Goal: Information Seeking & Learning: Learn about a topic

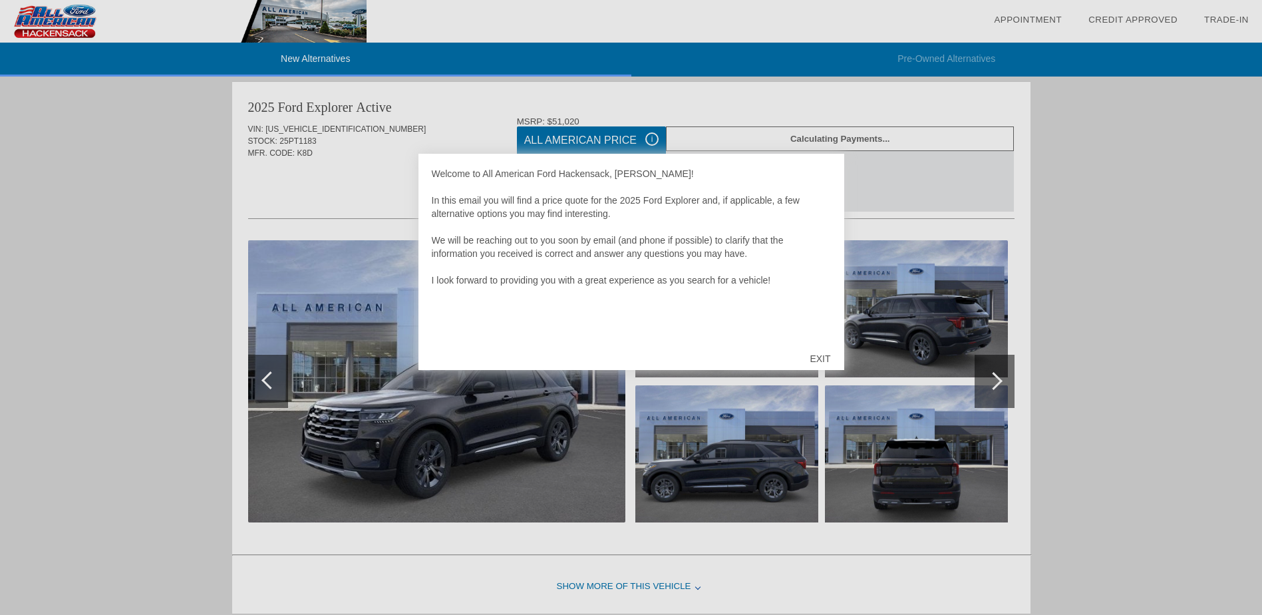
click at [820, 360] on div "EXIT" at bounding box center [819, 359] width 47 height 40
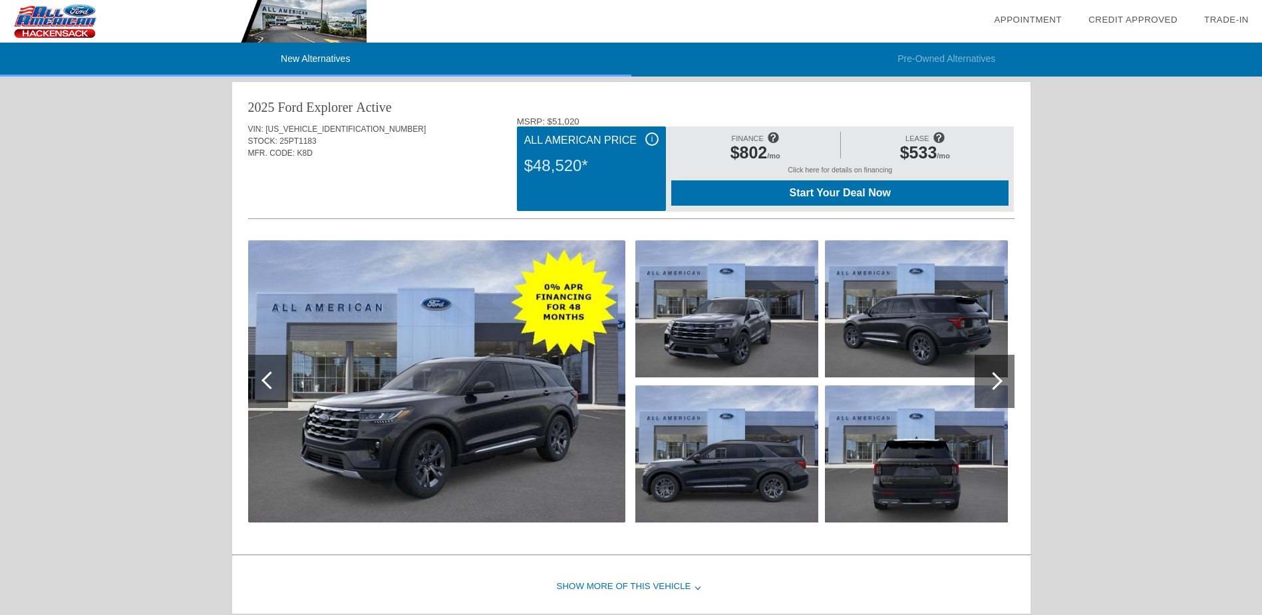
click at [768, 341] on img at bounding box center [726, 308] width 183 height 137
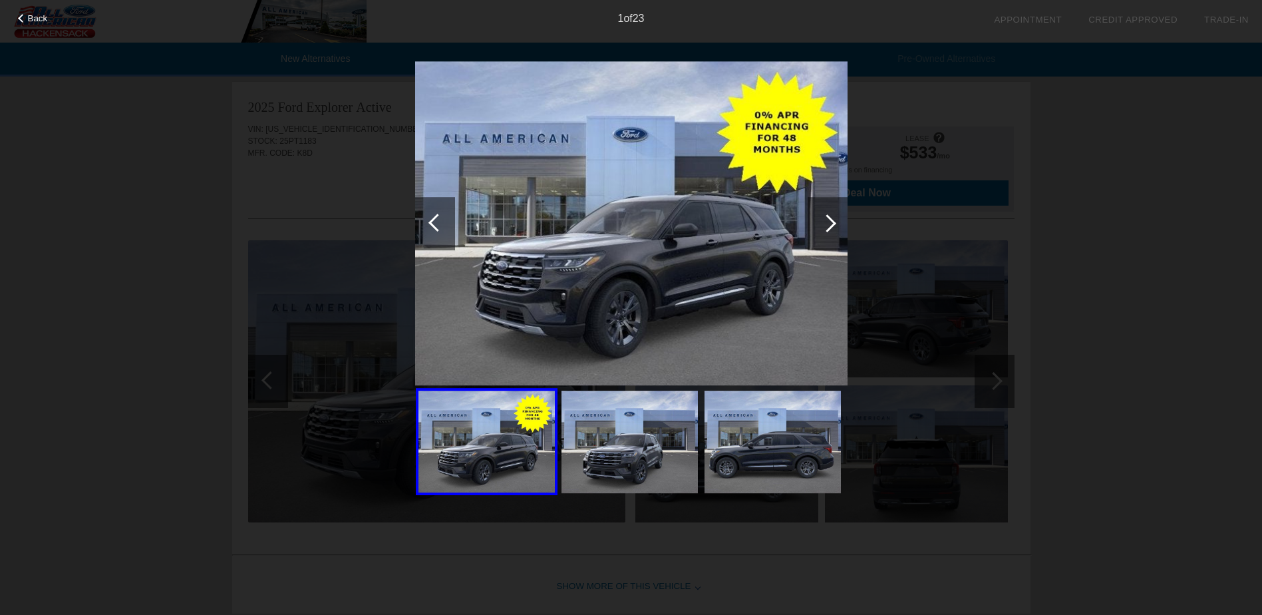
click at [831, 219] on div at bounding box center [827, 223] width 18 height 18
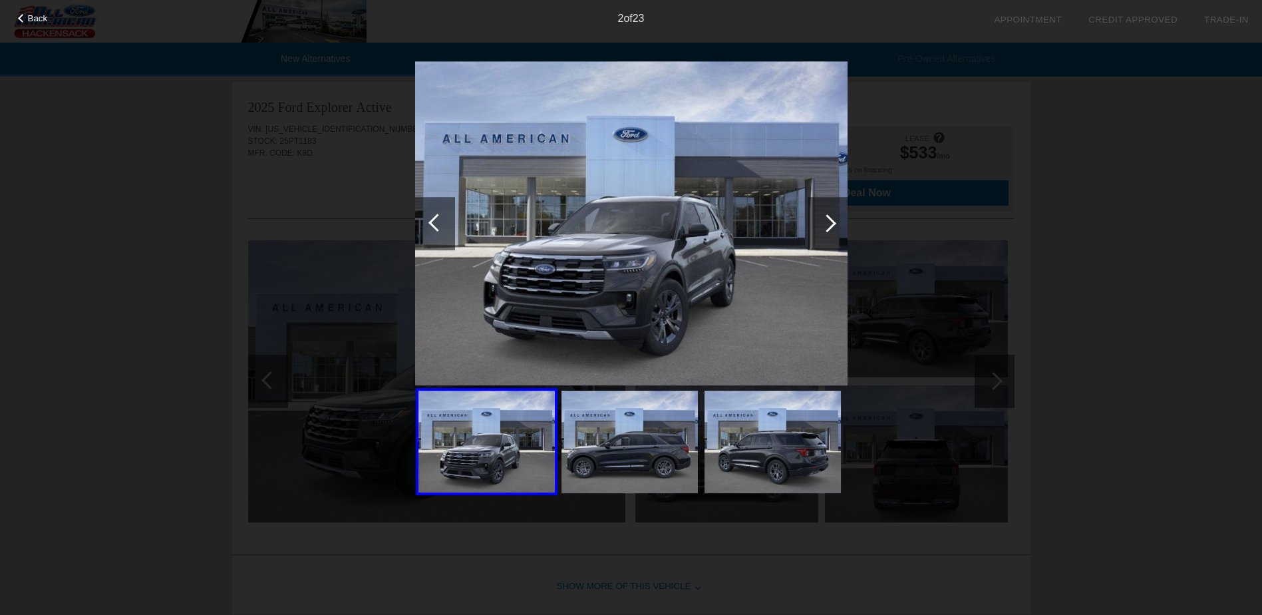
click at [831, 219] on div at bounding box center [827, 223] width 18 height 18
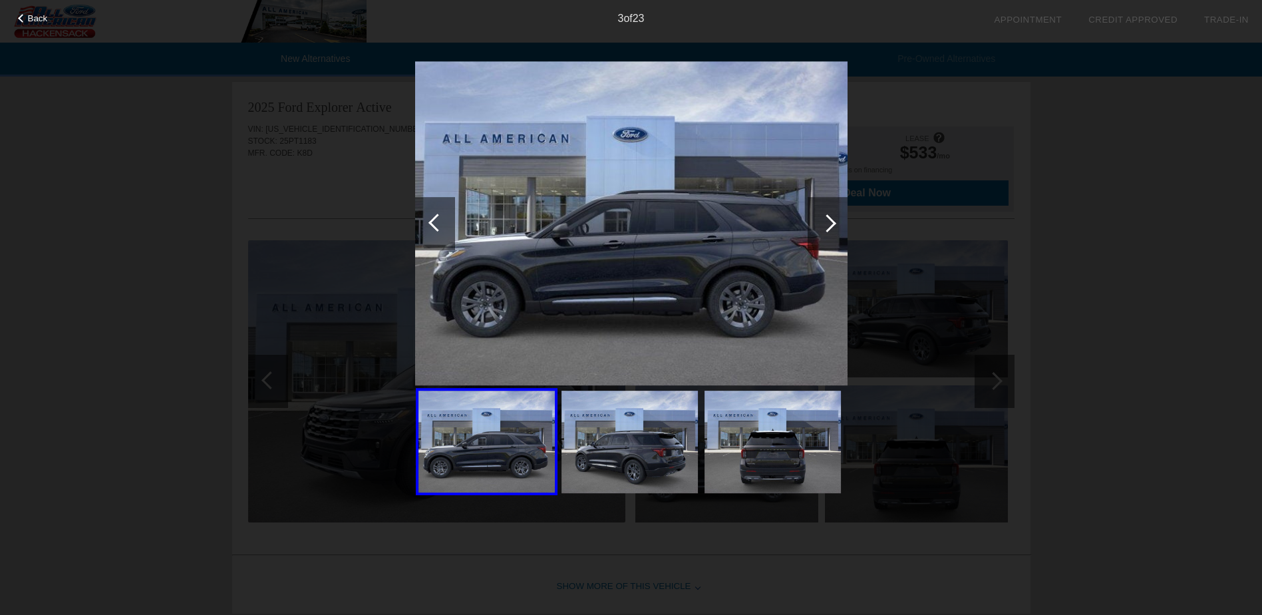
click at [831, 219] on div at bounding box center [827, 223] width 18 height 18
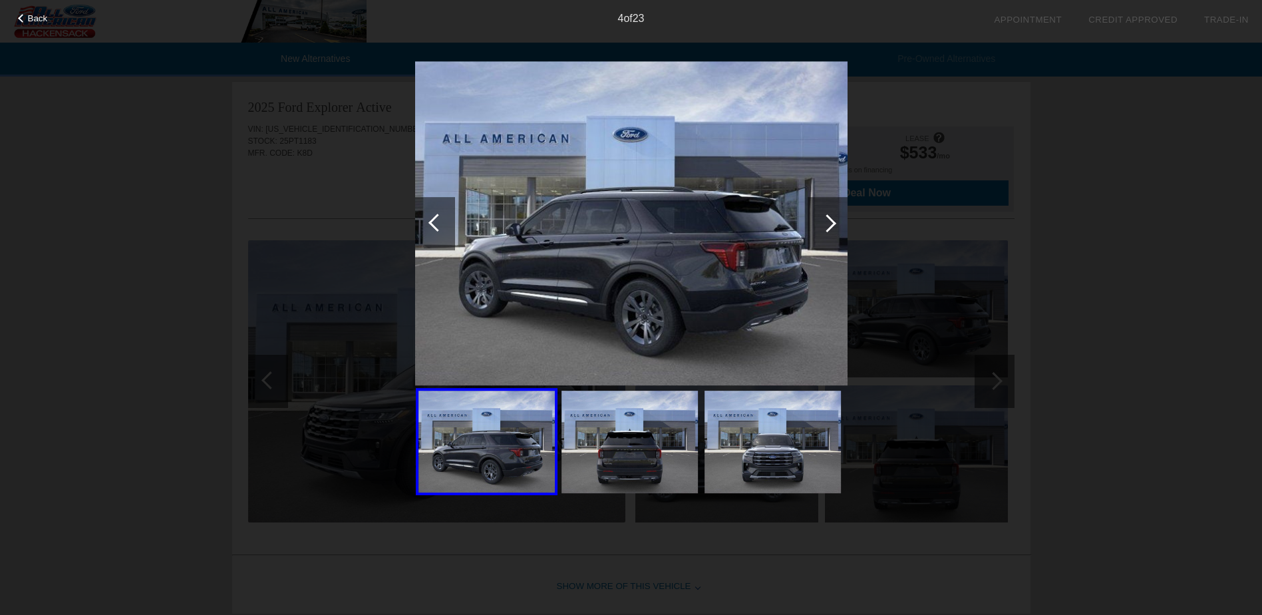
click at [831, 219] on div at bounding box center [827, 223] width 18 height 18
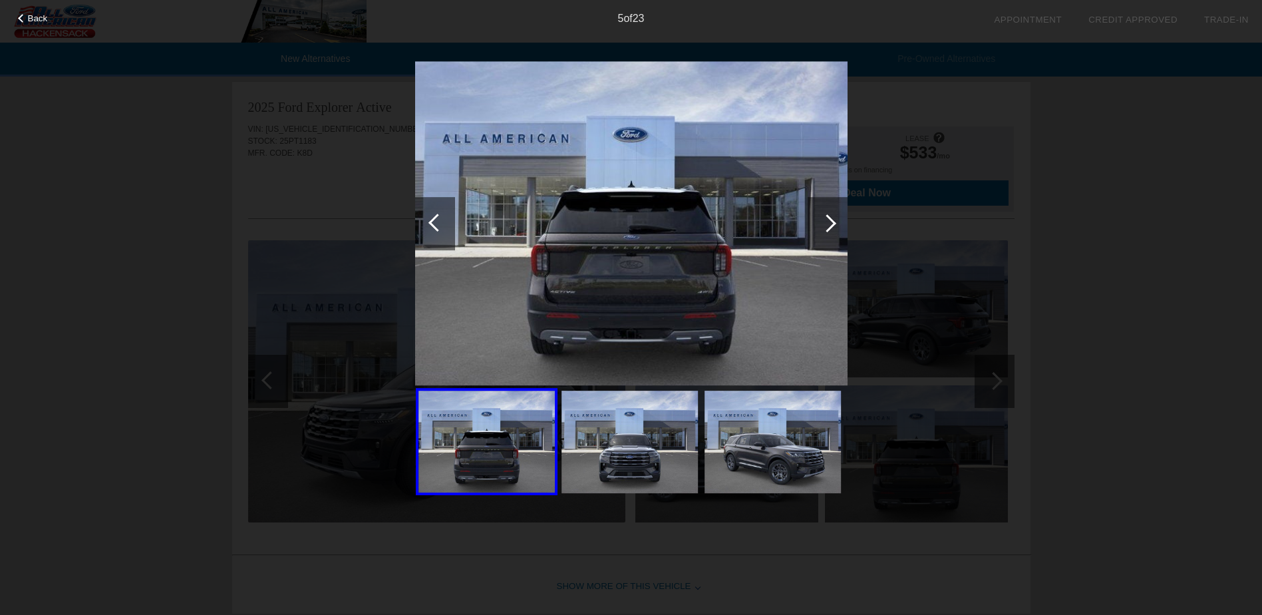
click at [831, 219] on div at bounding box center [827, 223] width 18 height 18
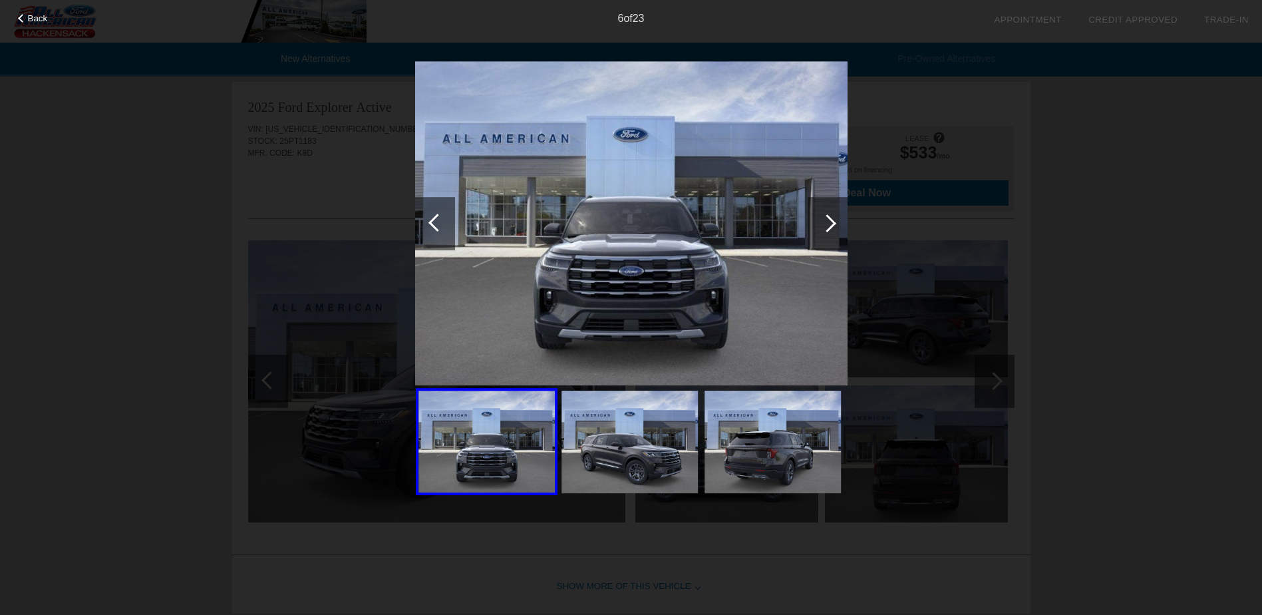
click at [831, 219] on div at bounding box center [827, 223] width 18 height 18
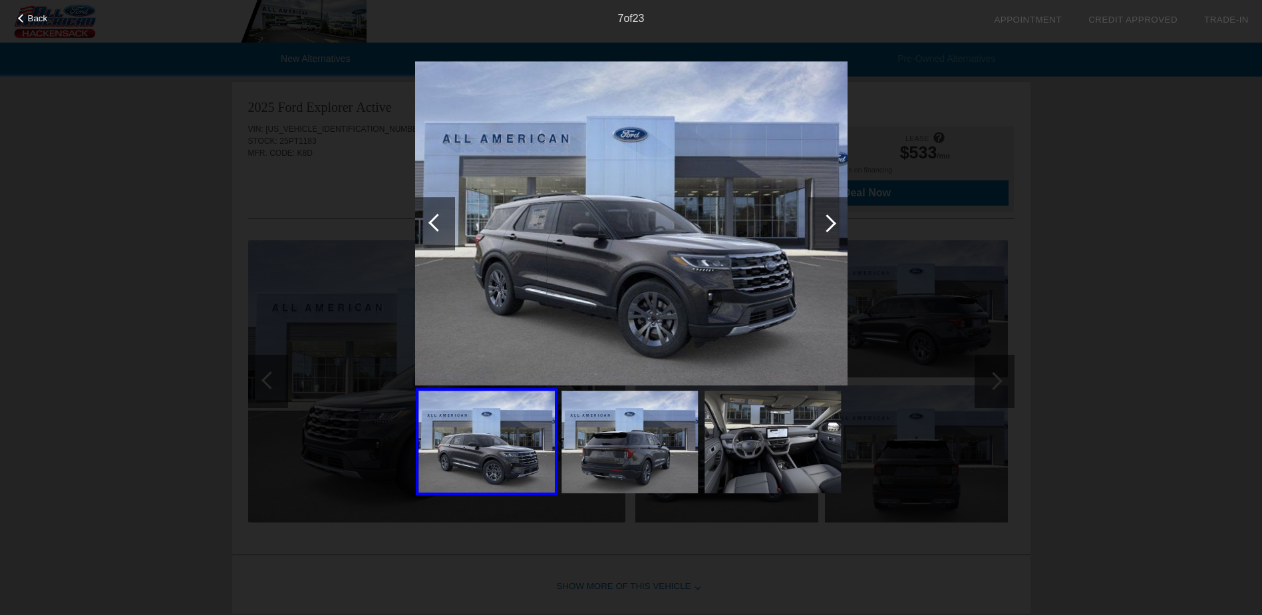
click at [831, 219] on div at bounding box center [827, 223] width 18 height 18
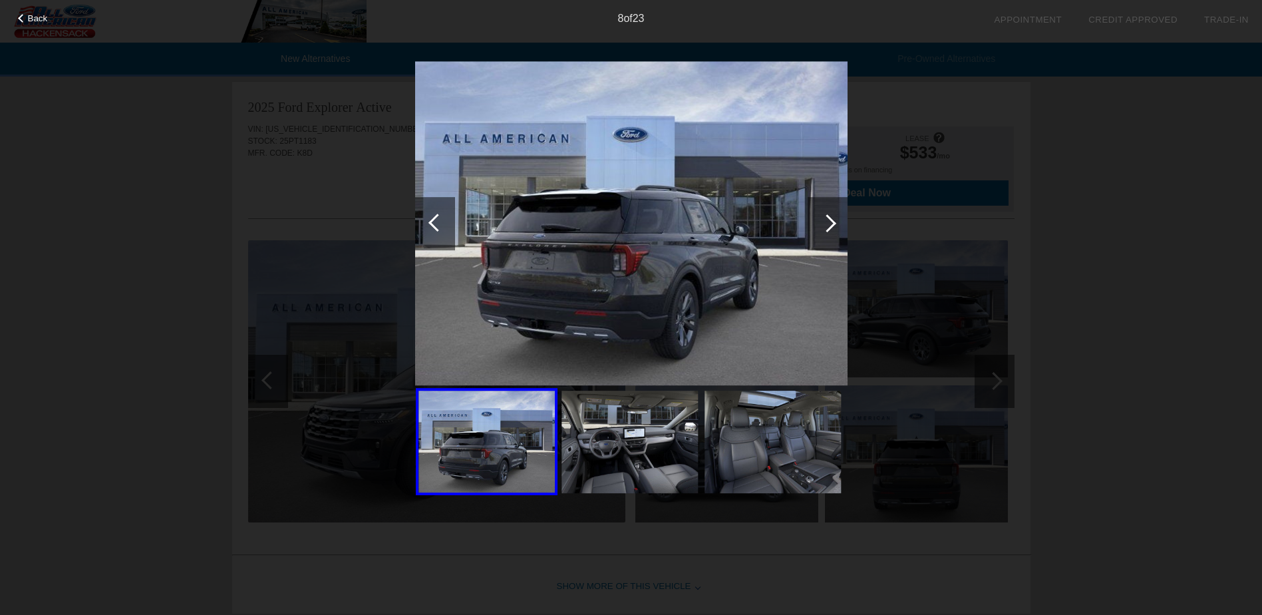
click at [831, 219] on div at bounding box center [827, 223] width 18 height 18
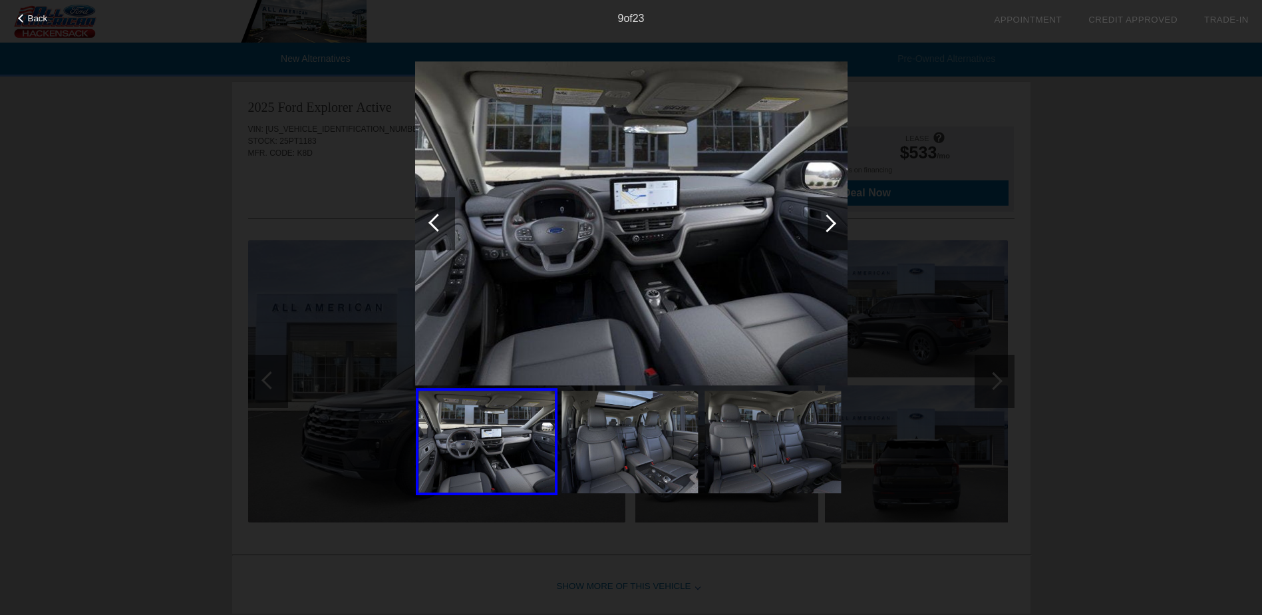
click at [831, 219] on div at bounding box center [827, 223] width 18 height 18
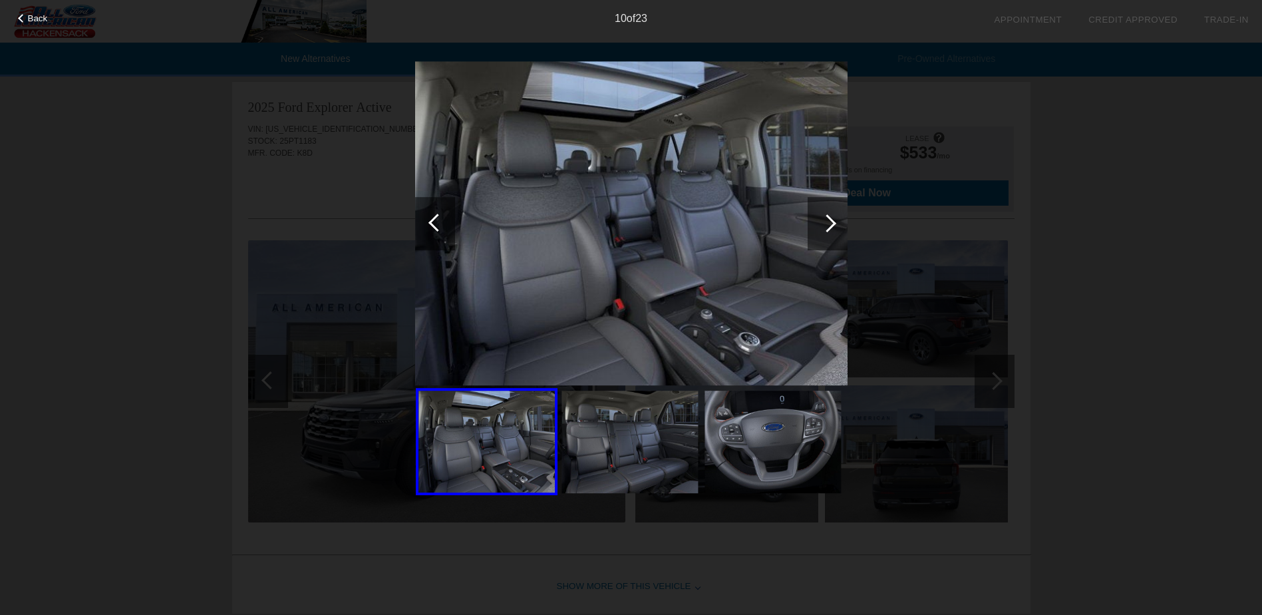
click at [831, 219] on div at bounding box center [827, 223] width 18 height 18
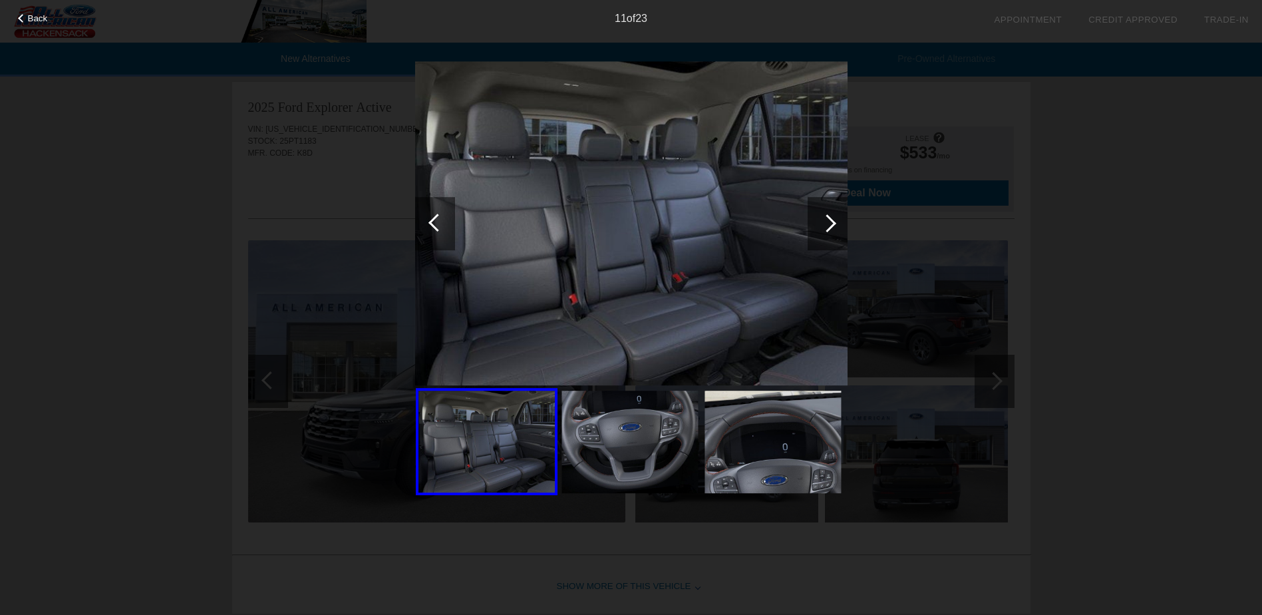
click at [831, 219] on div at bounding box center [827, 223] width 18 height 18
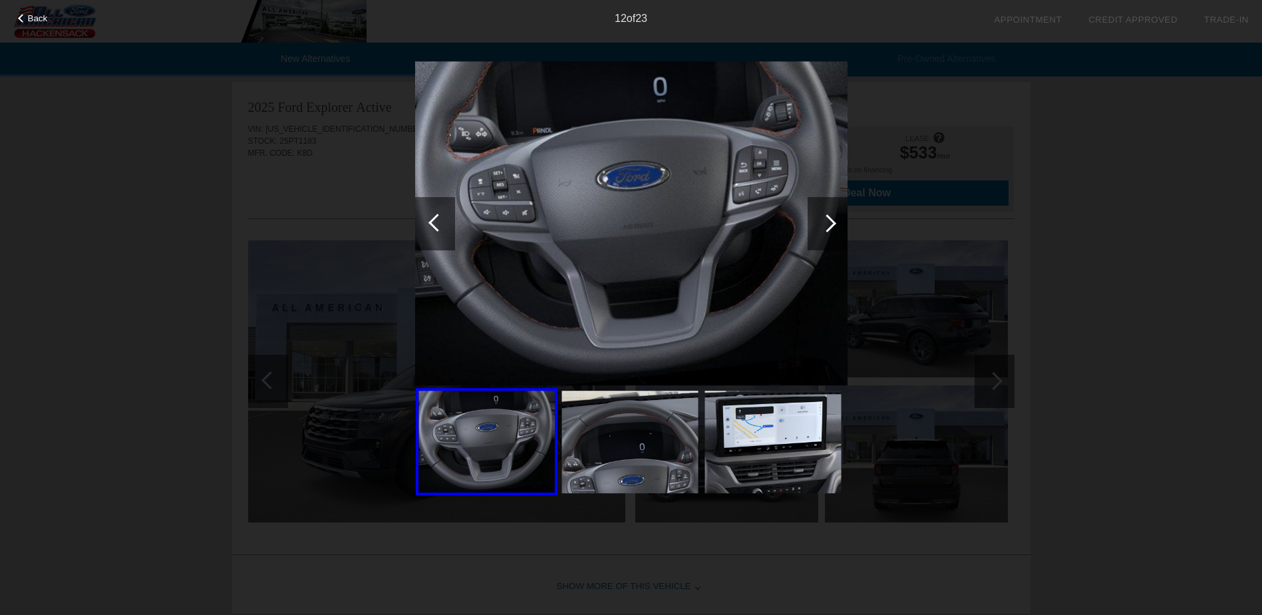
click at [30, 18] on span "Back" at bounding box center [38, 18] width 20 height 10
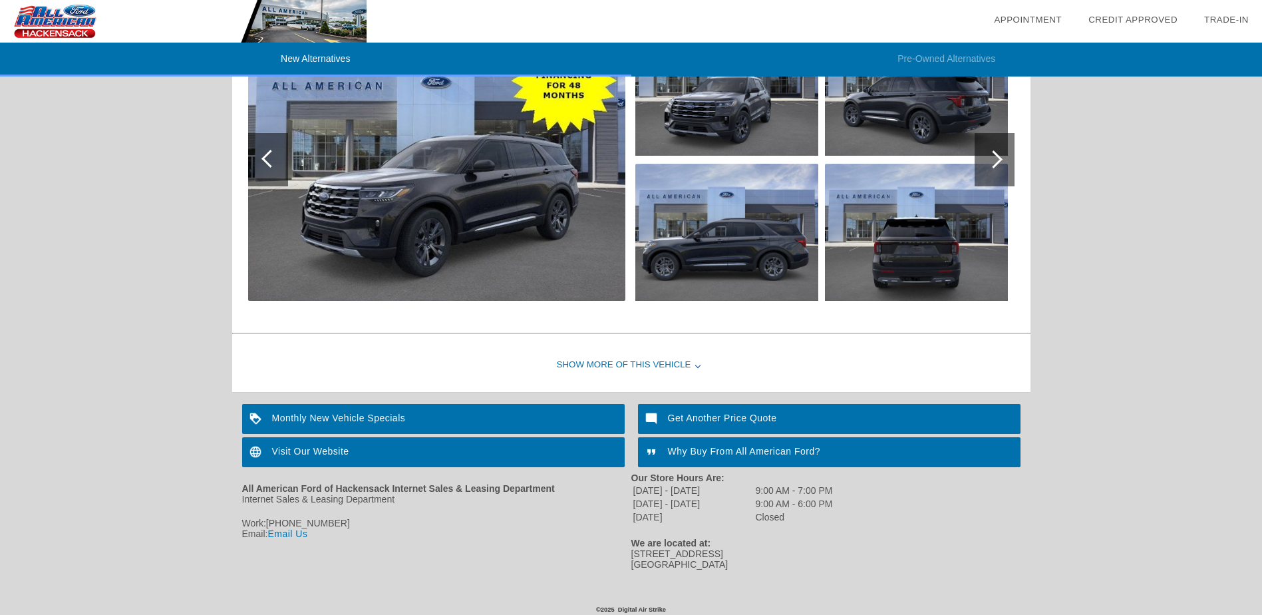
scroll to position [1597, 0]
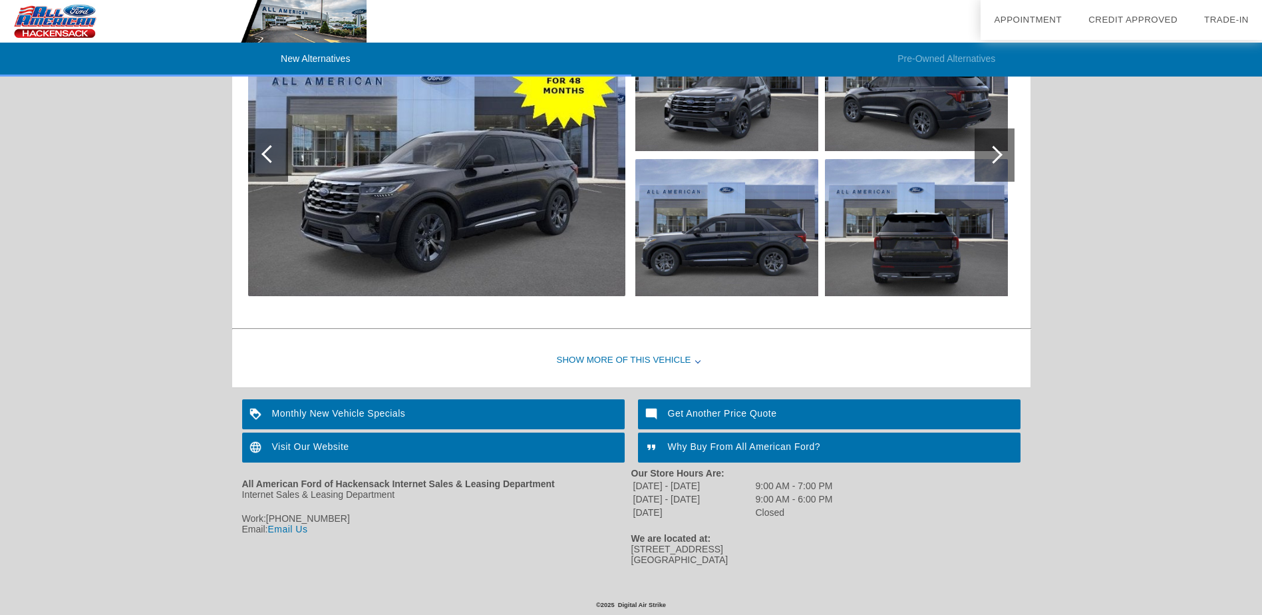
click at [603, 346] on div "Show More of this Vehicle" at bounding box center [631, 360] width 798 height 53
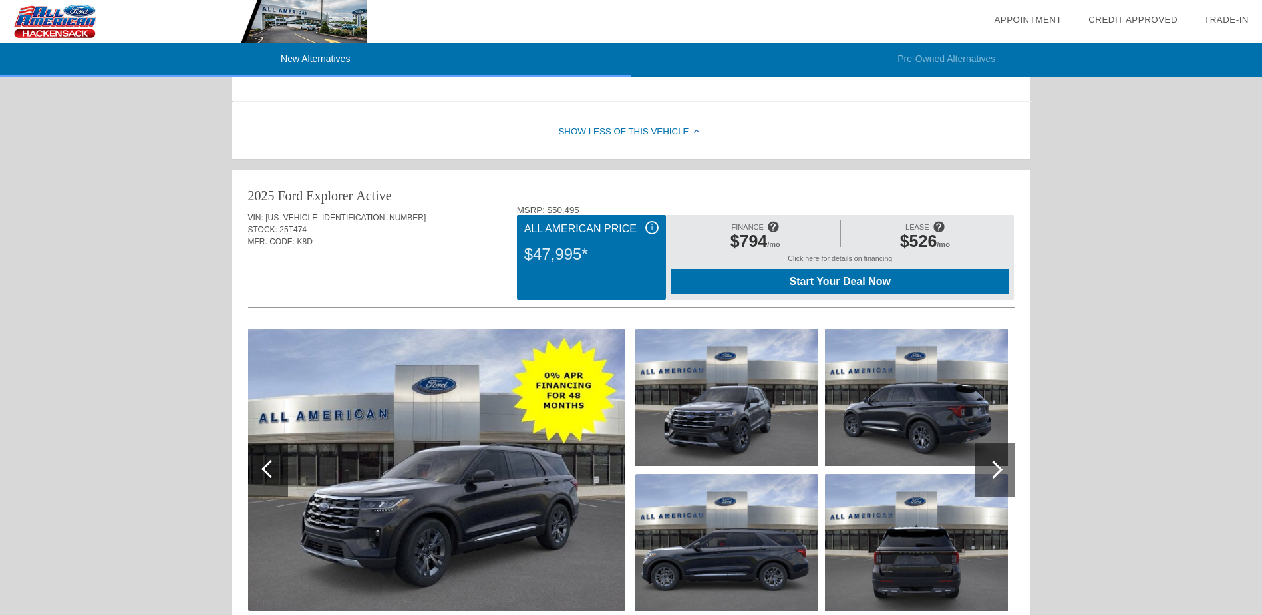
scroll to position [865, 0]
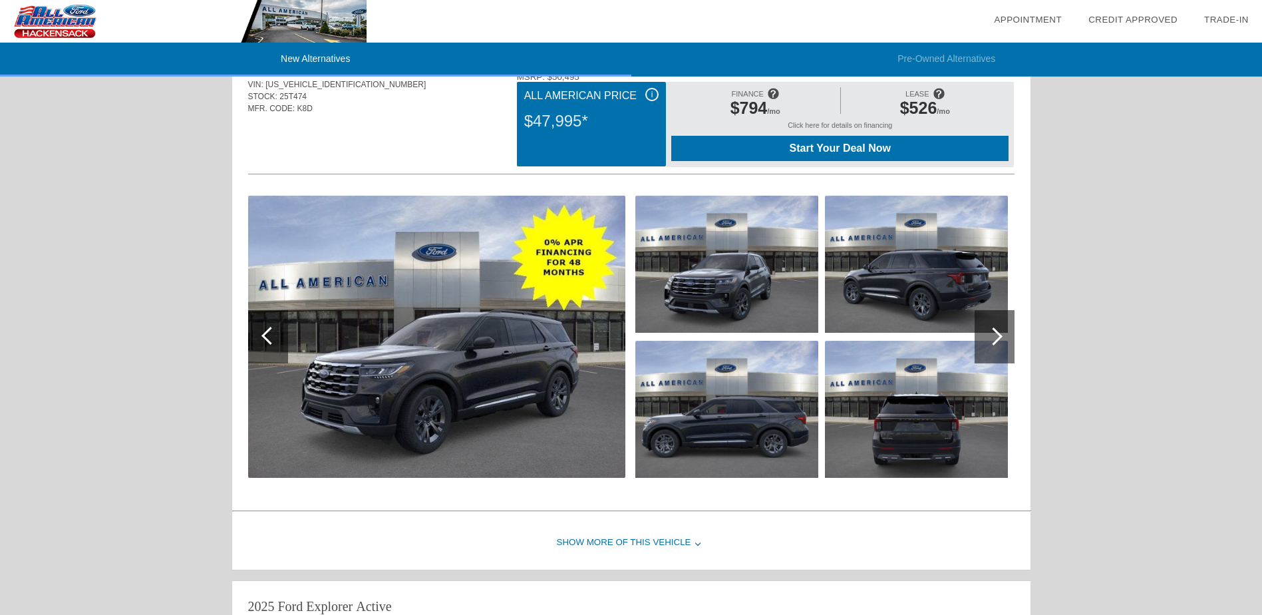
click at [597, 309] on img at bounding box center [436, 337] width 377 height 282
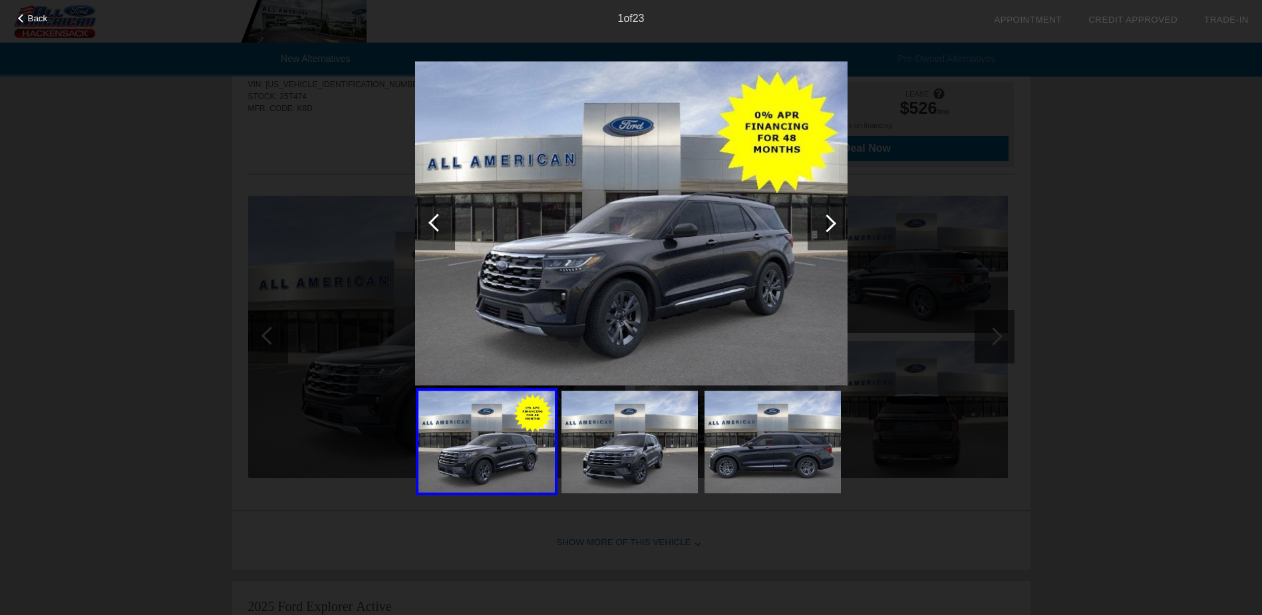
click at [832, 226] on div at bounding box center [827, 223] width 18 height 18
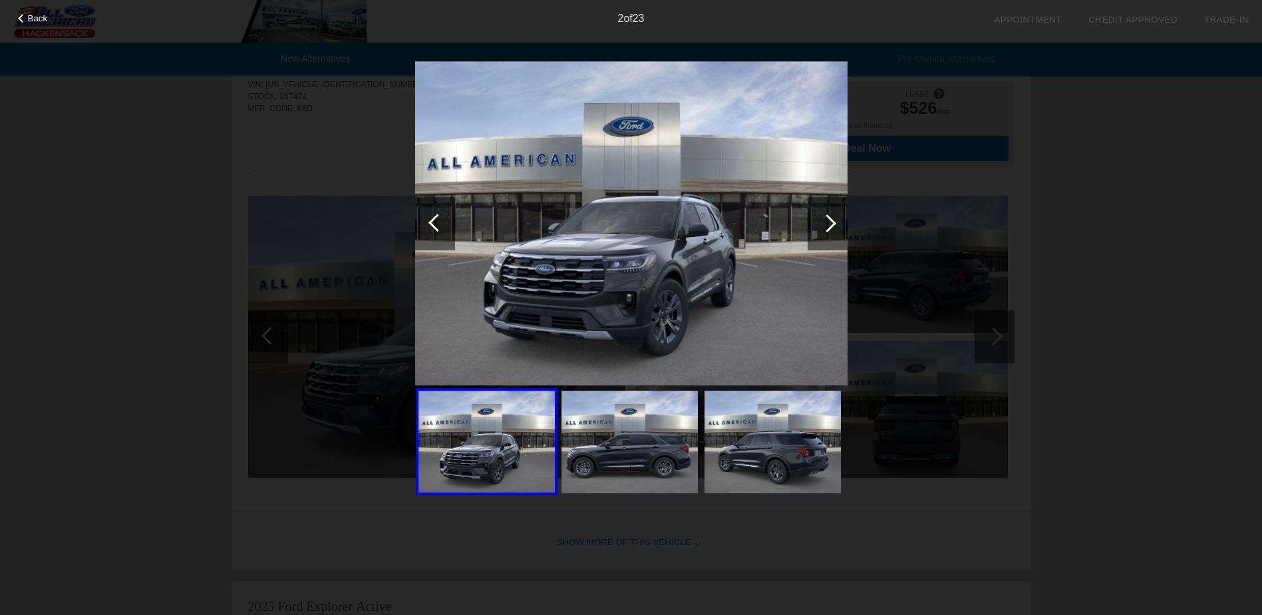
click at [41, 17] on span "Back" at bounding box center [38, 18] width 20 height 10
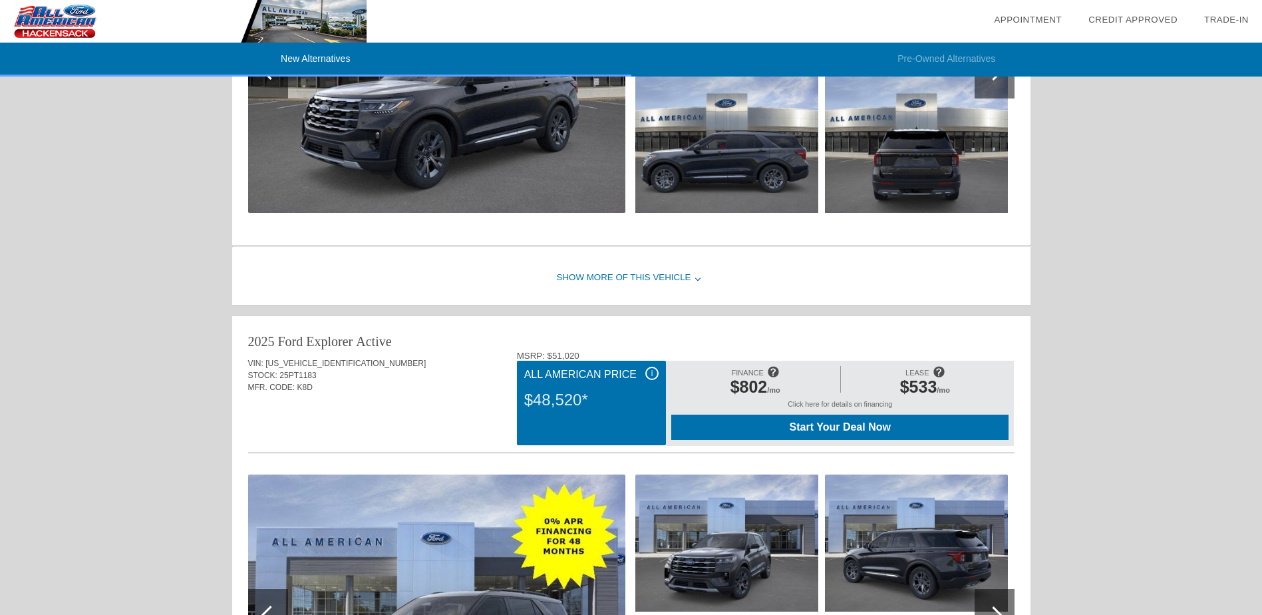
scroll to position [1131, 0]
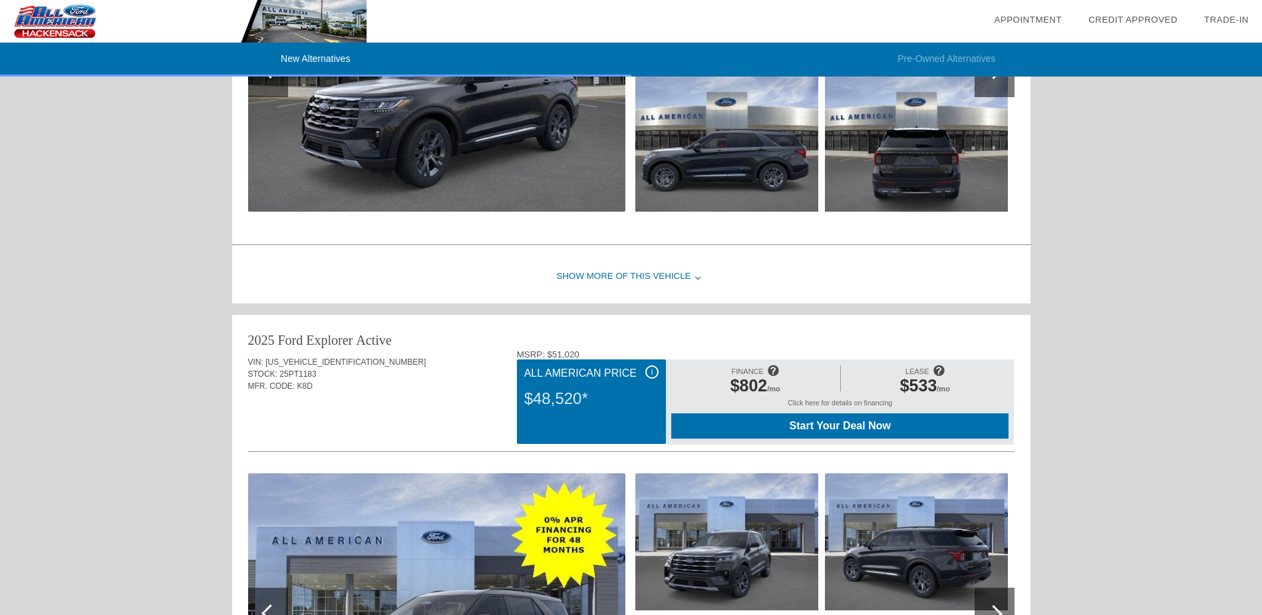
click at [572, 275] on div "Show More of this Vehicle" at bounding box center [631, 276] width 798 height 53
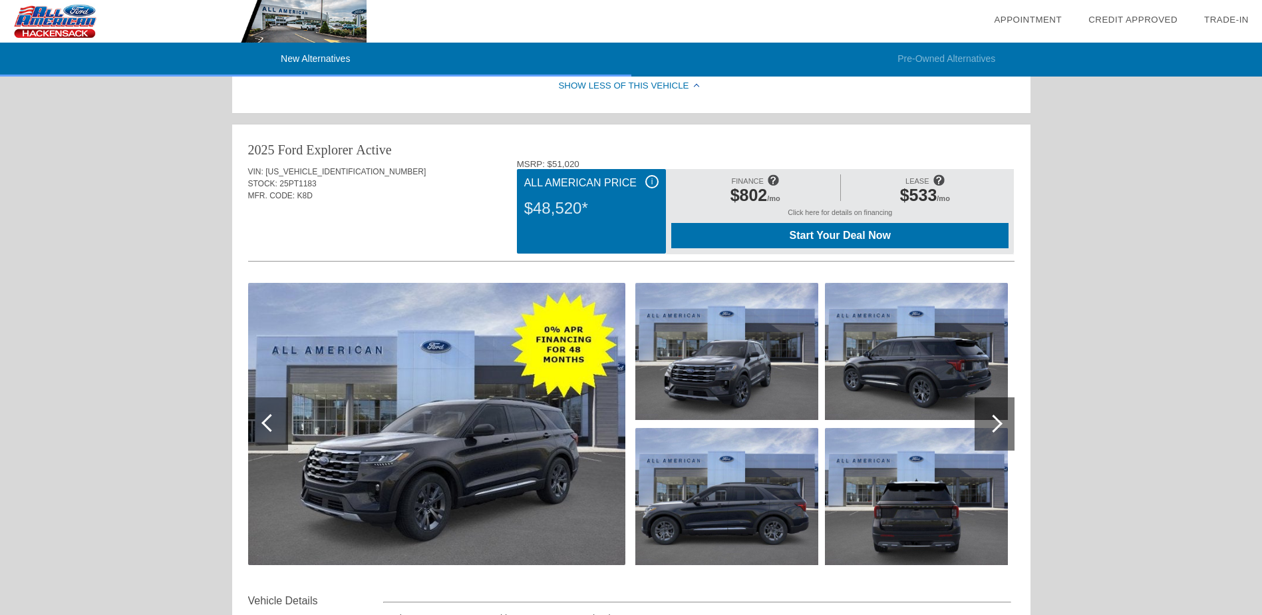
scroll to position [1597, 0]
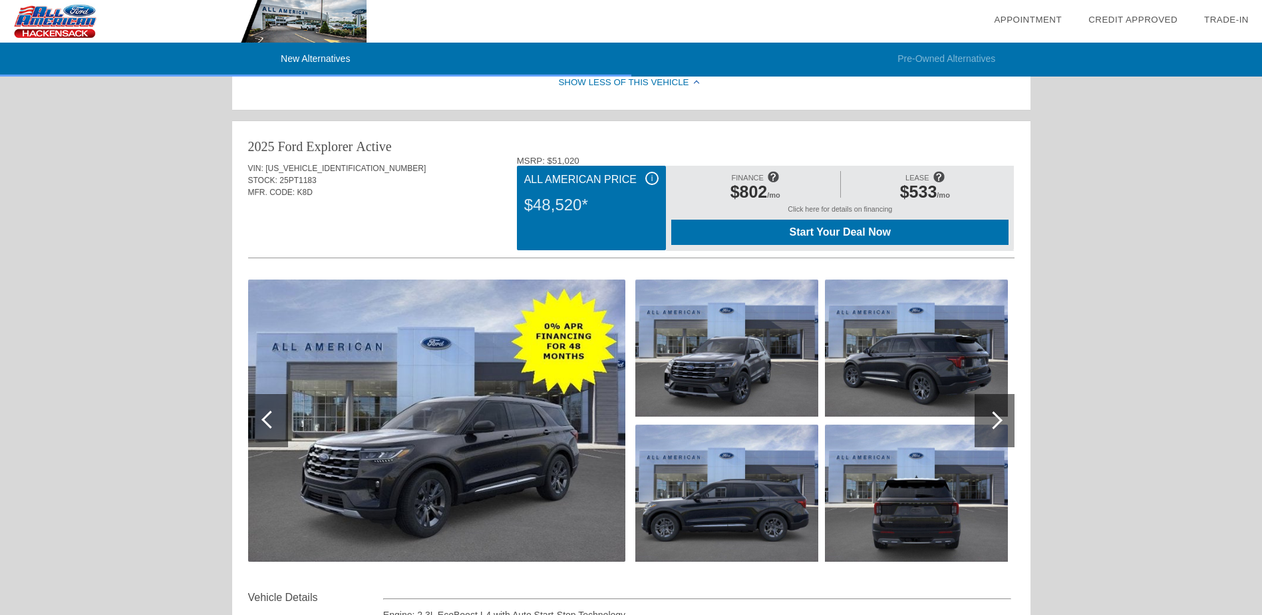
click at [575, 214] on div "$48,520*" at bounding box center [591, 205] width 134 height 35
click at [496, 403] on img at bounding box center [436, 420] width 377 height 282
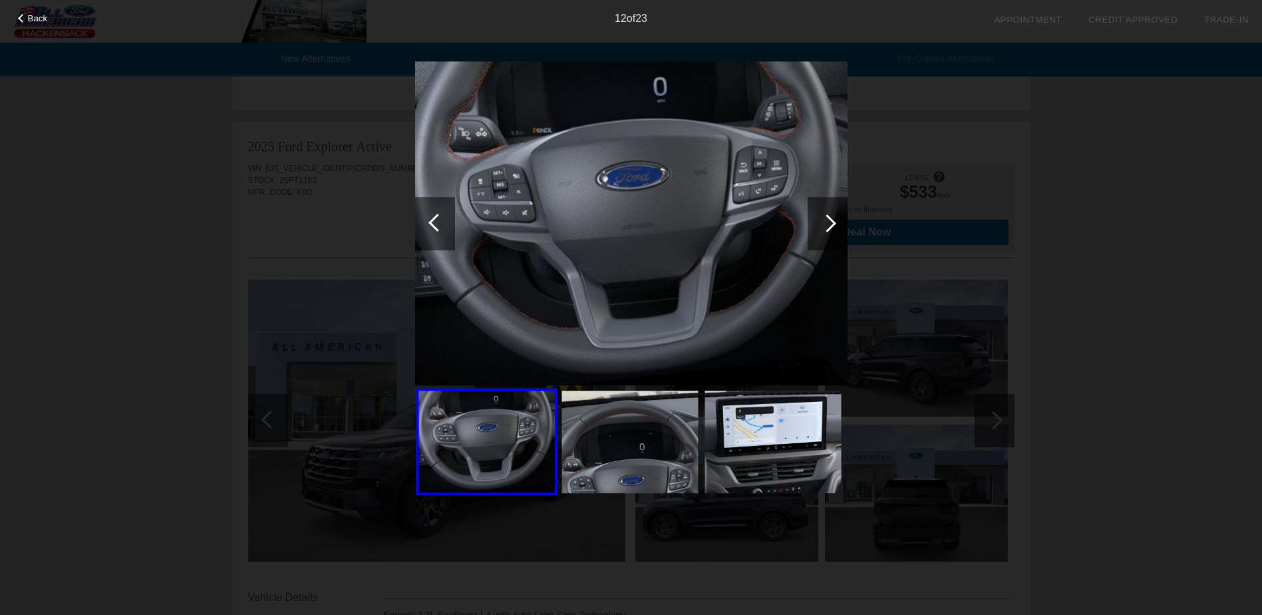
click at [37, 20] on span "Back" at bounding box center [38, 18] width 20 height 10
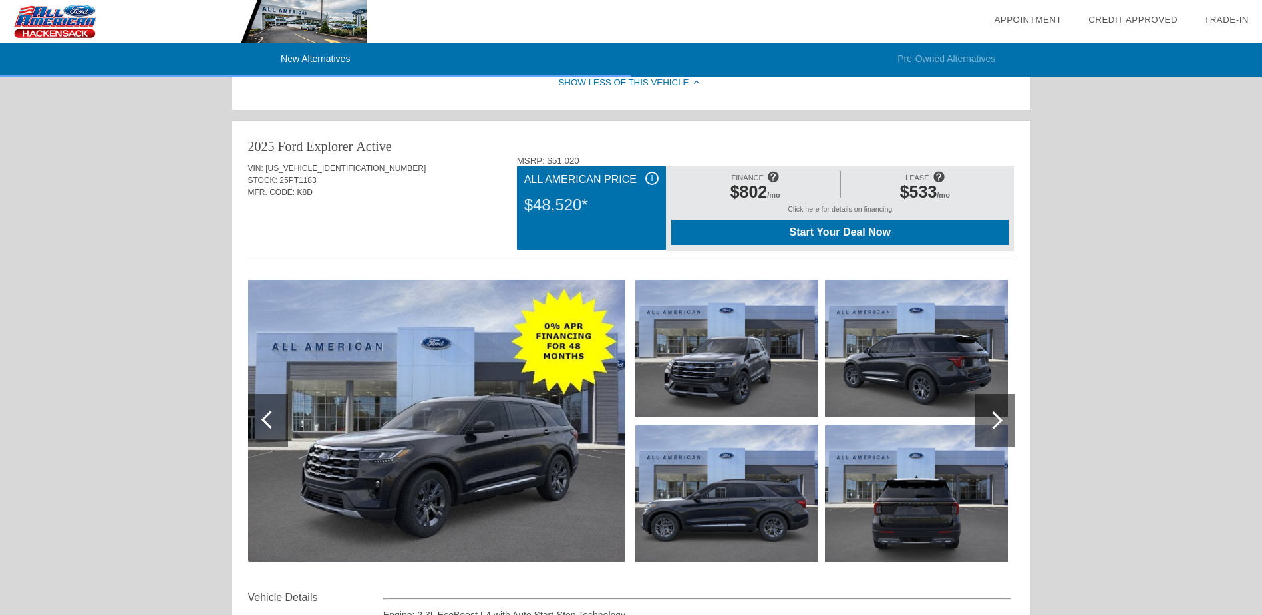
click at [823, 212] on div "Click here for details on financing" at bounding box center [839, 212] width 337 height 15
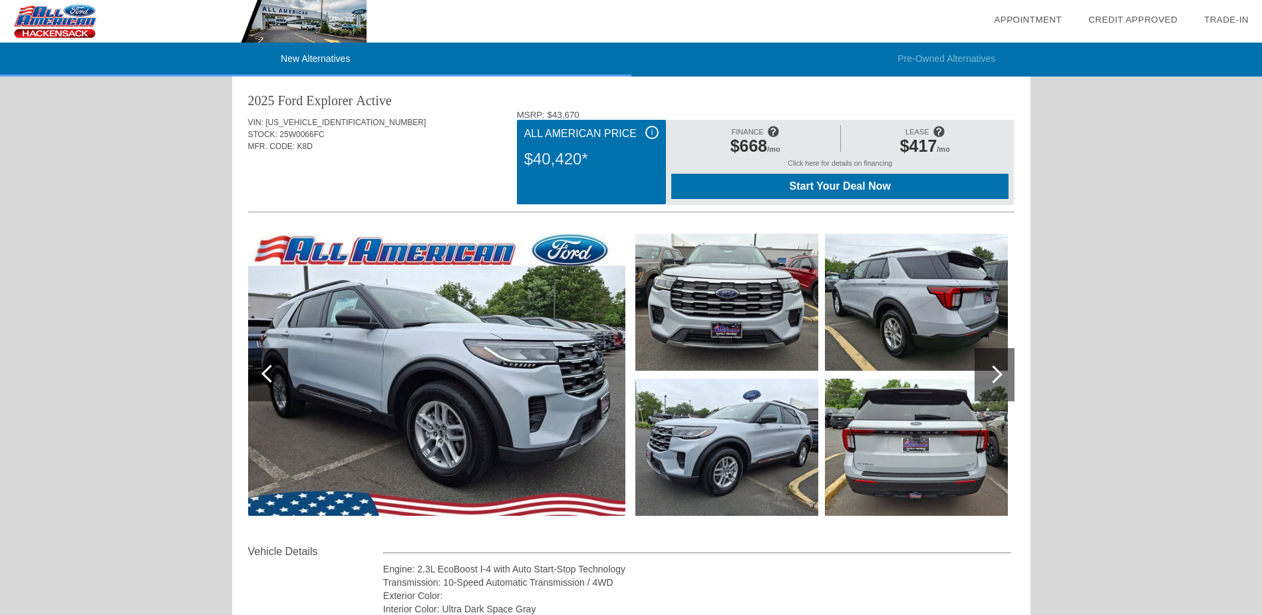
scroll to position [0, 0]
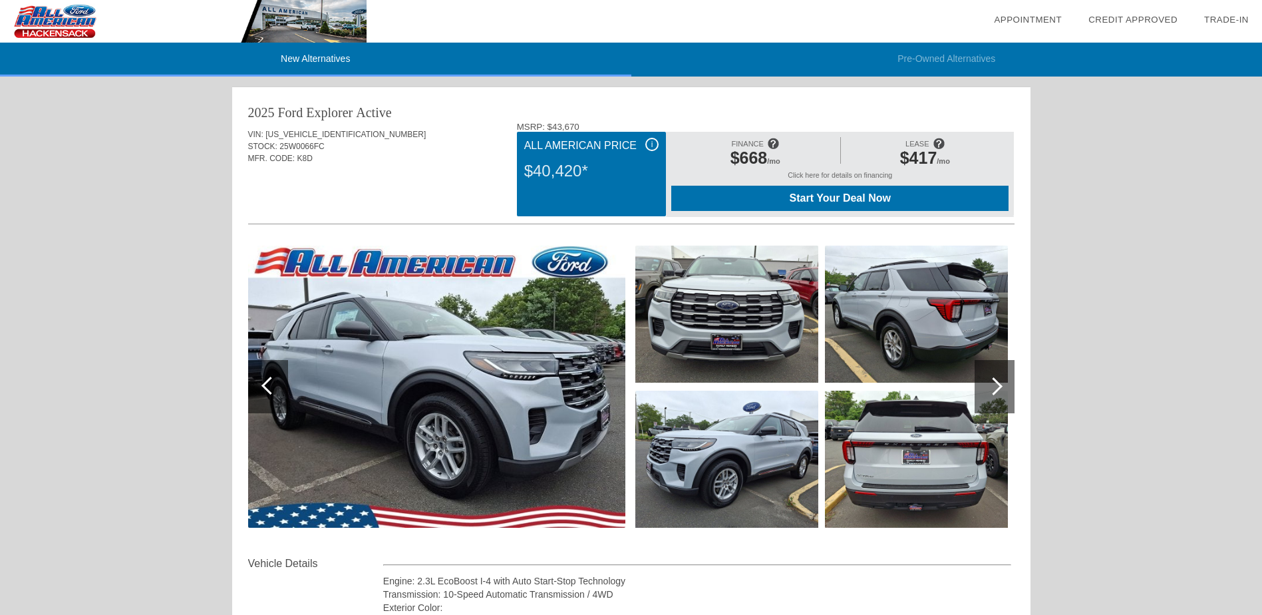
click at [54, 19] on img at bounding box center [183, 21] width 367 height 43
